Goal: Task Accomplishment & Management: Manage account settings

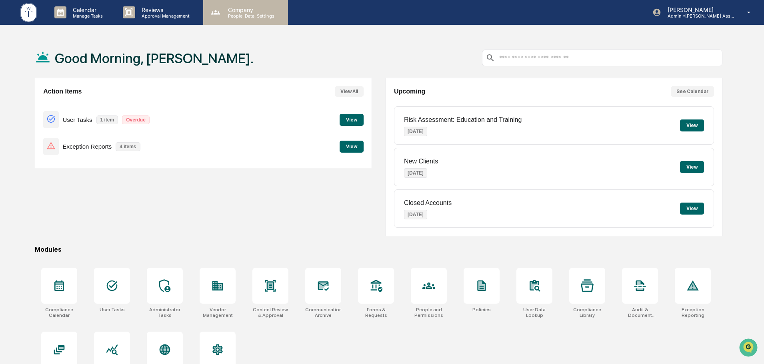
click at [235, 15] on p "People, Data, Settings" at bounding box center [250, 16] width 57 height 6
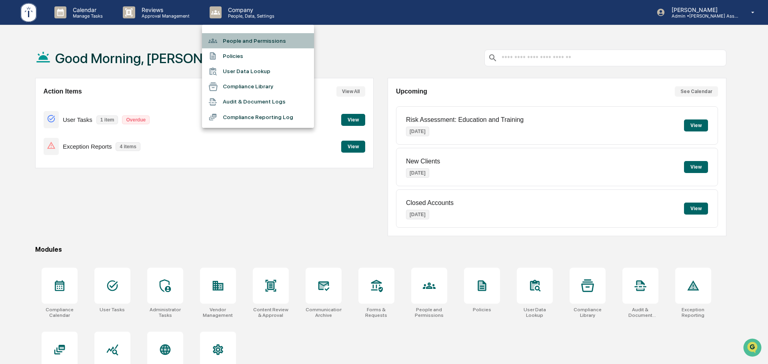
click at [236, 43] on li "People and Permissions" at bounding box center [258, 40] width 112 height 15
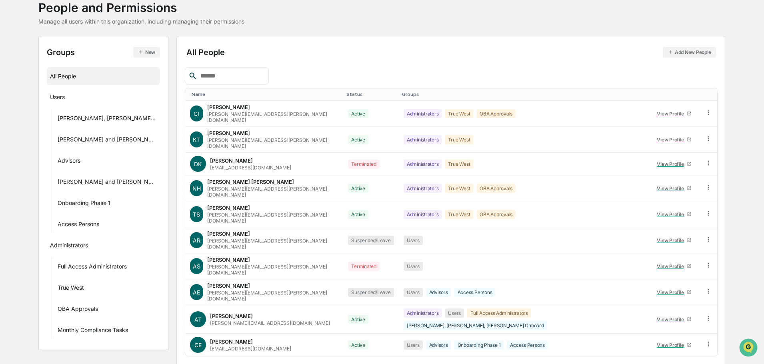
scroll to position [115, 0]
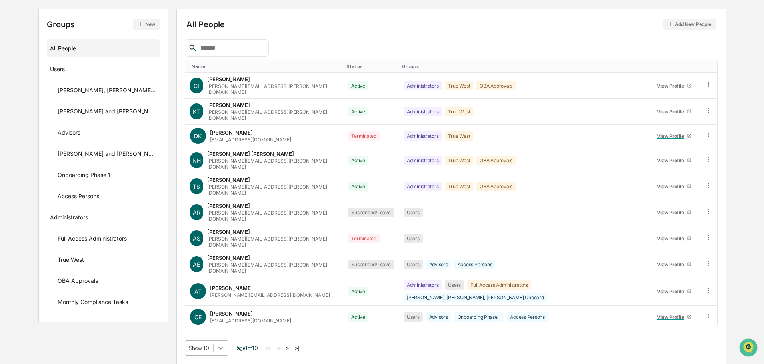
click at [212, 348] on body "Calendar Manage Tasks Reviews Approval Management Company People, Data, Setting…" at bounding box center [382, 141] width 764 height 445
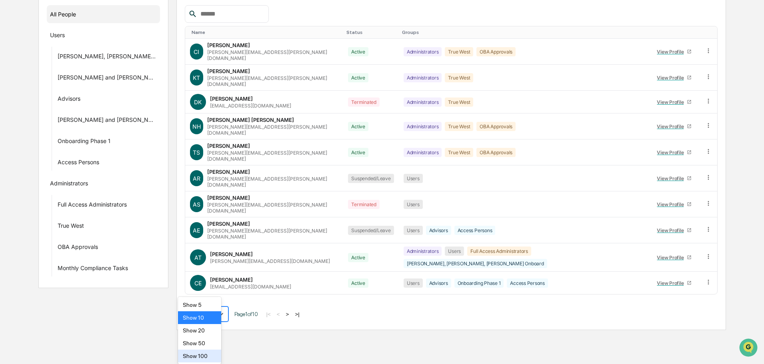
click at [199, 357] on div "Show 100" at bounding box center [200, 356] width 44 height 13
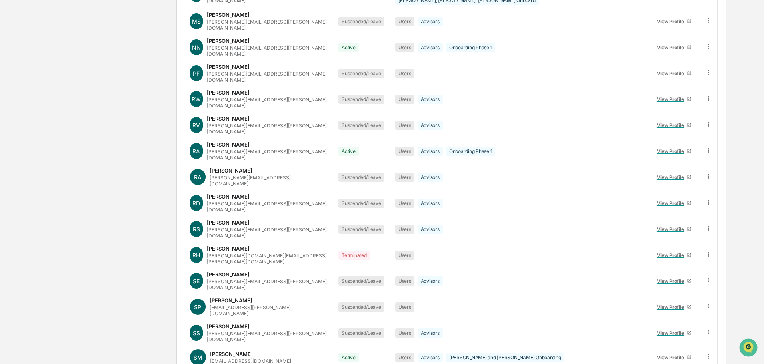
scroll to position [1816, 0]
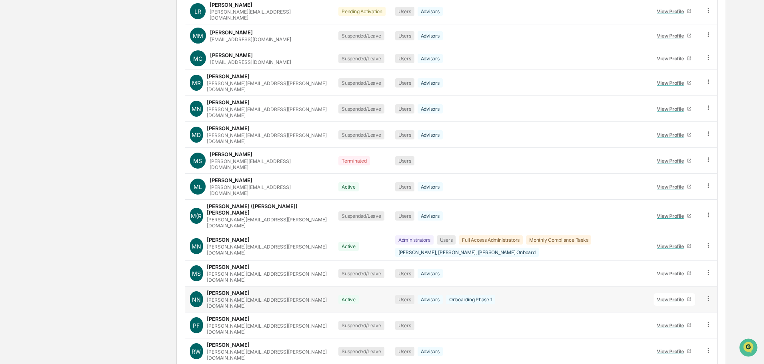
drag, startPoint x: 423, startPoint y: 118, endPoint x: 425, endPoint y: 113, distance: 5.4
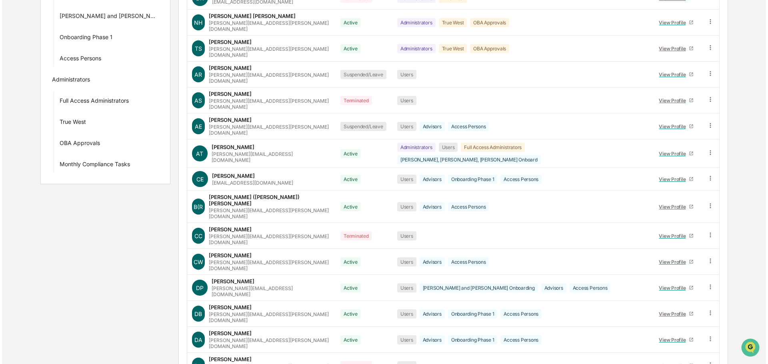
scroll to position [0, 0]
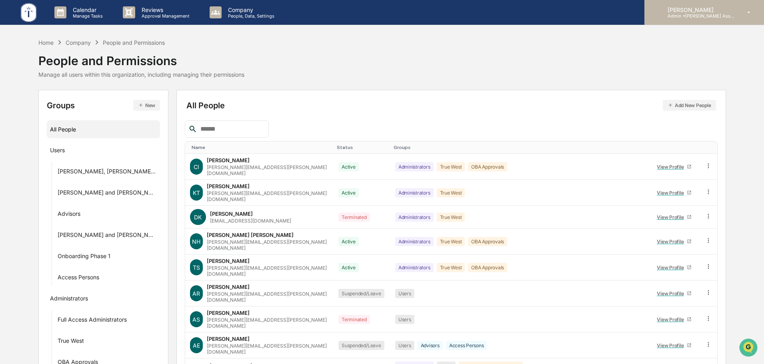
click at [692, 8] on p "[PERSON_NAME]" at bounding box center [698, 9] width 74 height 7
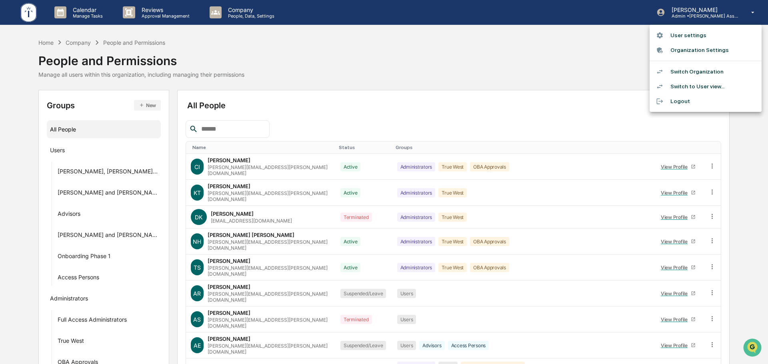
click at [686, 72] on li "Switch Organization" at bounding box center [705, 71] width 112 height 15
